Goal: Answer question/provide support: Share knowledge or assist other users

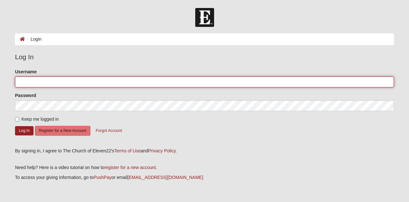
click at [26, 81] on input "Username" at bounding box center [204, 81] width 379 height 11
type input "KandaceML"
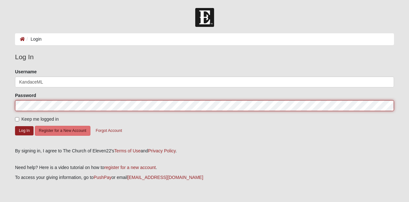
click at [15, 126] on button "Log In" at bounding box center [24, 130] width 19 height 9
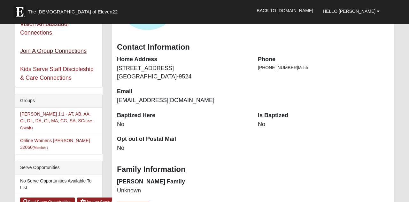
scroll to position [65, 0]
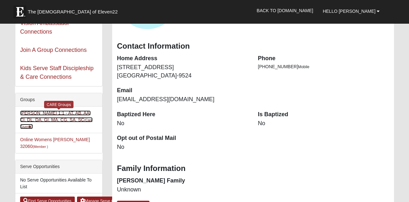
click at [78, 115] on link "Kandace Lankford 1:1 - AT, AB, AA, CI, DL, DA, GI, MA, CG, SA, SC (Care Giver )" at bounding box center [56, 119] width 73 height 19
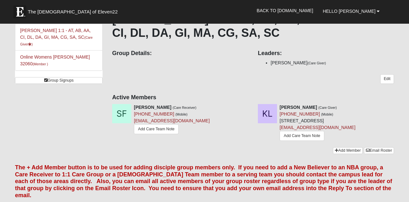
scroll to position [52, 0]
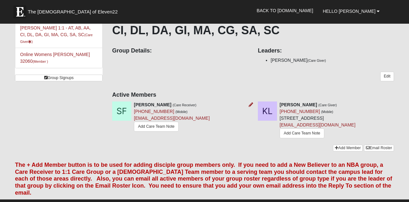
click at [208, 102] on div "Stephanie Fenimore (Care Receiver) (267) 614-8471 (Mobile) stephaniefenimore2@g…" at bounding box center [180, 117] width 146 height 32
click at [212, 106] on div "Stephanie Fenimore (Care Receiver) (267) 614-8471 (Mobile) stephaniefenimore2@g…" at bounding box center [180, 117] width 146 height 32
click at [214, 106] on div "Stephanie Fenimore (Care Receiver) (267) 614-8471 (Mobile) stephaniefenimore2@g…" at bounding box center [180, 117] width 146 height 32
click at [122, 110] on img at bounding box center [121, 110] width 19 height 19
click at [162, 125] on link "Add Care Team Note" at bounding box center [156, 126] width 45 height 10
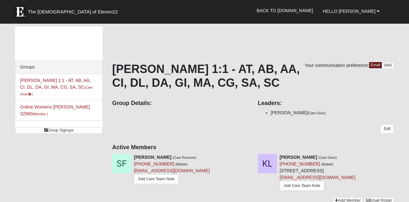
scroll to position [52, 0]
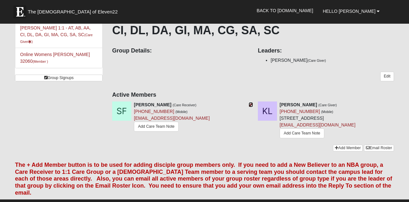
click at [250, 104] on icon at bounding box center [251, 104] width 4 height 4
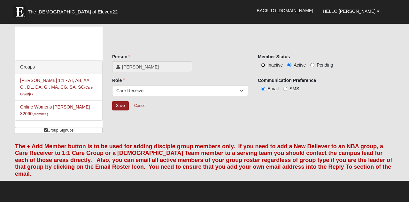
click at [263, 63] on input "Inactive" at bounding box center [263, 65] width 4 height 4
radio input "true"
click at [118, 106] on input "Save" at bounding box center [120, 105] width 17 height 9
